Goal: Check status: Check status

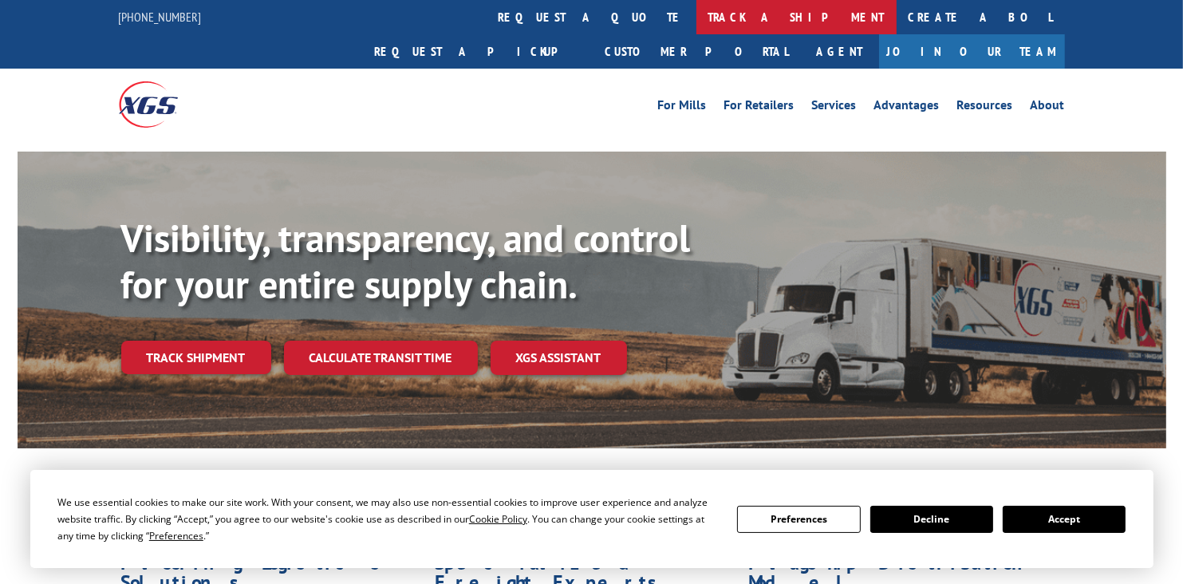
click at [697, 15] on link "track a shipment" at bounding box center [797, 17] width 200 height 34
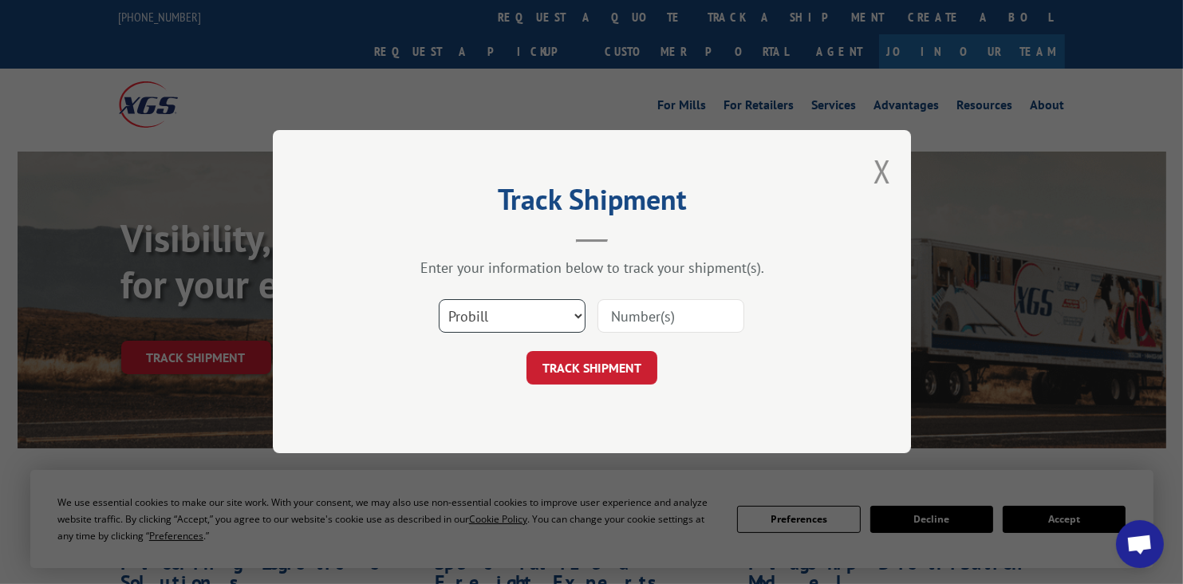
click at [512, 307] on select "Select category... Probill BOL PO" at bounding box center [512, 317] width 147 height 34
select select "bol"
click at [439, 300] on select "Select category... Probill BOL PO" at bounding box center [512, 317] width 147 height 34
click at [640, 316] on input at bounding box center [671, 317] width 147 height 34
drag, startPoint x: 640, startPoint y: 316, endPoint x: 651, endPoint y: 295, distance: 23.6
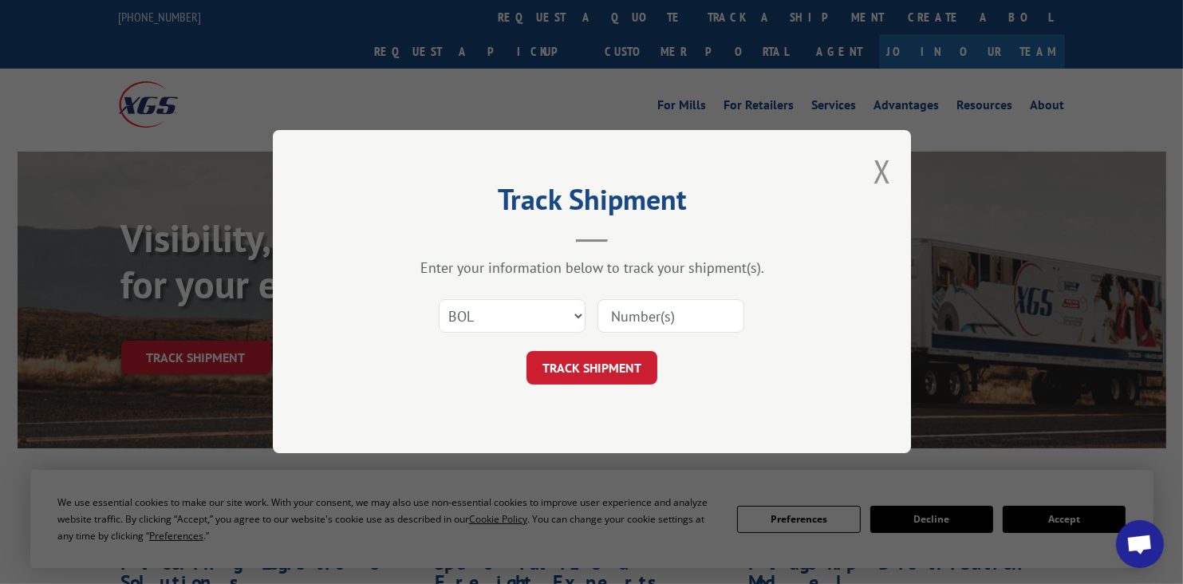
drag, startPoint x: 651, startPoint y: 295, endPoint x: 624, endPoint y: 310, distance: 31.1
paste input "2843802"
type input "2843802"
click at [589, 363] on button "TRACK SHIPMENT" at bounding box center [592, 369] width 131 height 34
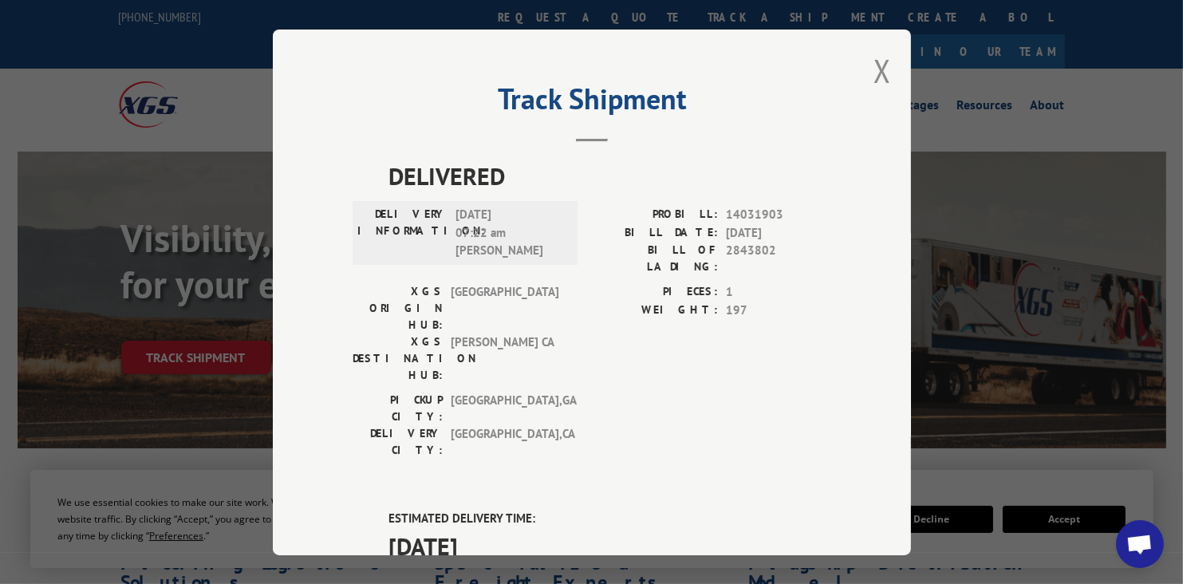
click at [767, 392] on div "[GEOGRAPHIC_DATA]: [GEOGRAPHIC_DATA] , [GEOGRAPHIC_DATA] DELIVERY CITY: [GEOGRA…" at bounding box center [592, 429] width 479 height 75
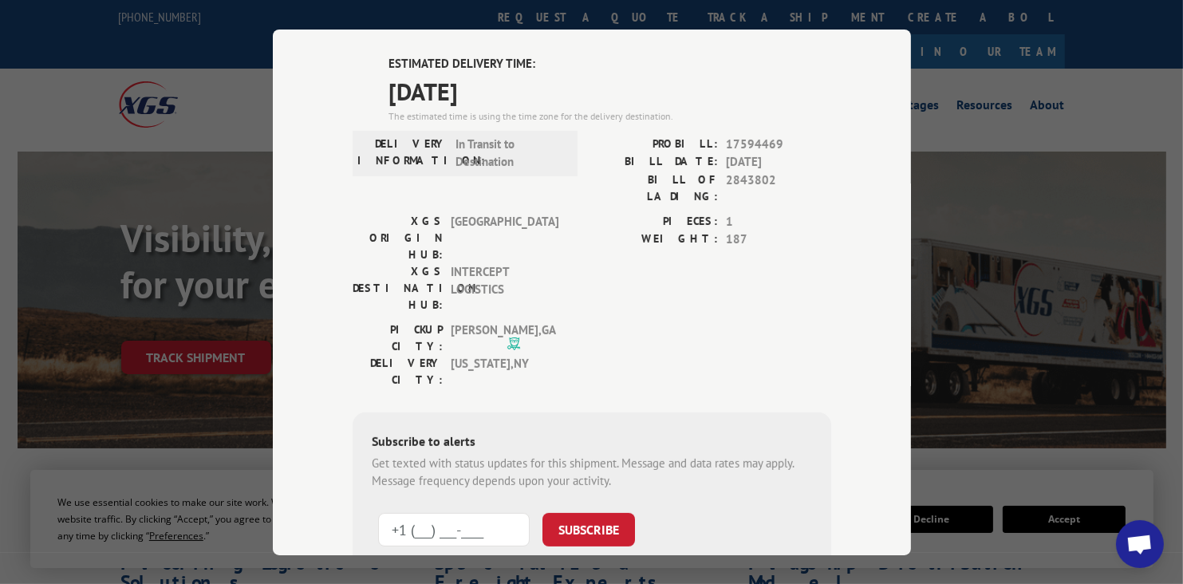
click at [419, 512] on input "+1 (___) ___-____" at bounding box center [454, 529] width 152 height 34
type input "[PHONE_NUMBER]"
click at [601, 512] on button "SUBSCRIBE" at bounding box center [589, 529] width 93 height 34
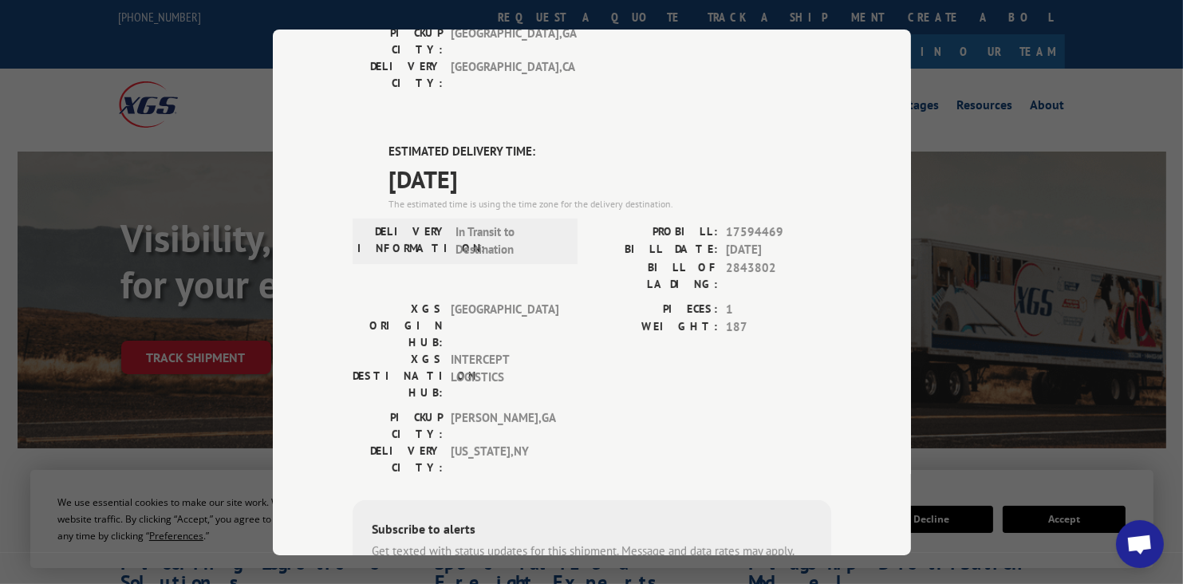
scroll to position [0, 0]
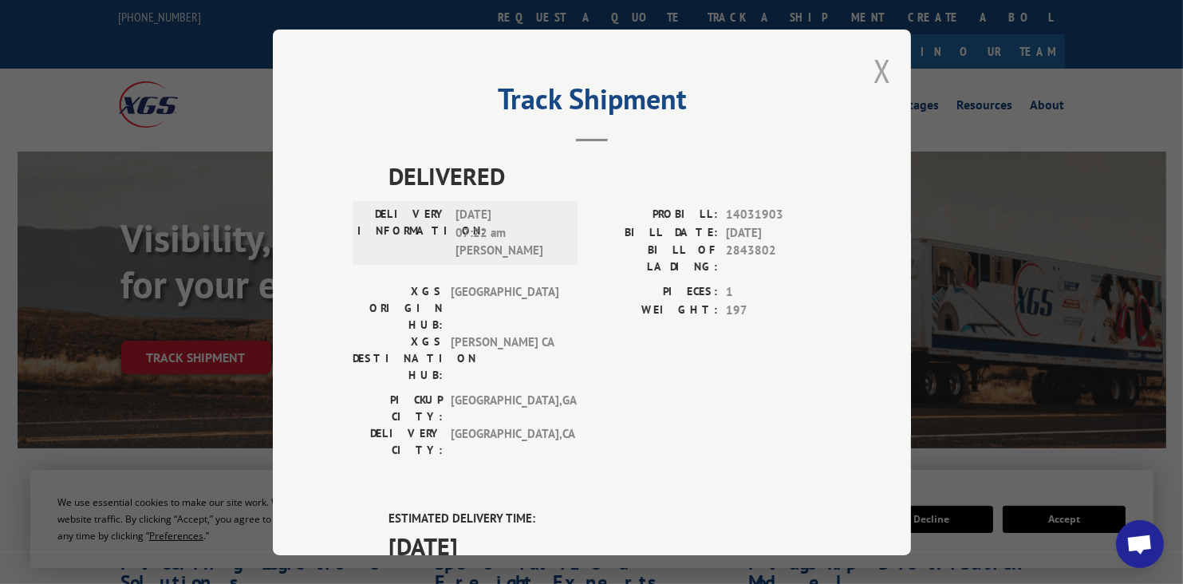
click at [874, 62] on button "Close modal" at bounding box center [883, 70] width 18 height 42
